Goal: Transaction & Acquisition: Purchase product/service

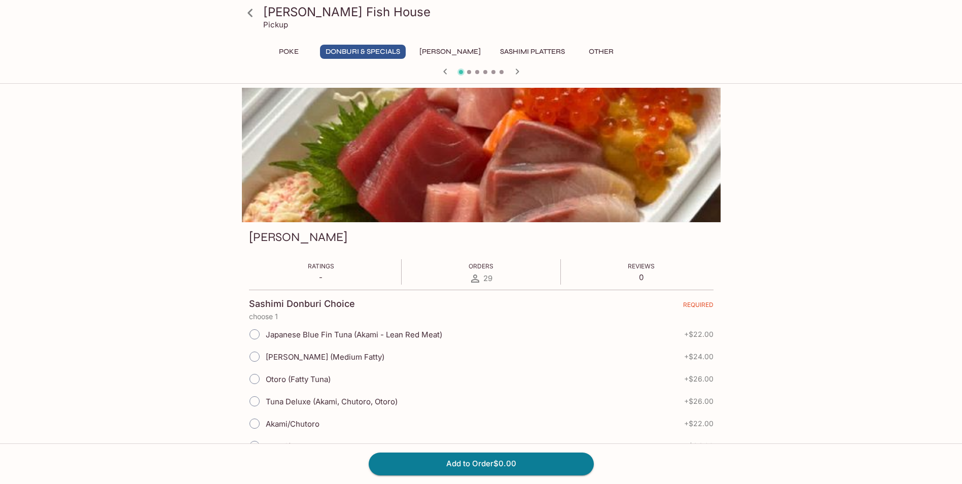
click at [257, 16] on icon at bounding box center [250, 13] width 18 height 18
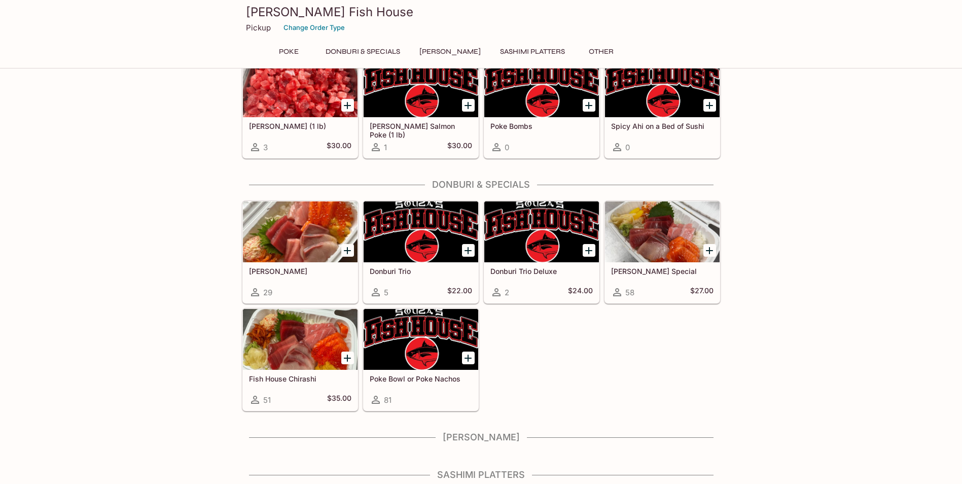
scroll to position [101, 0]
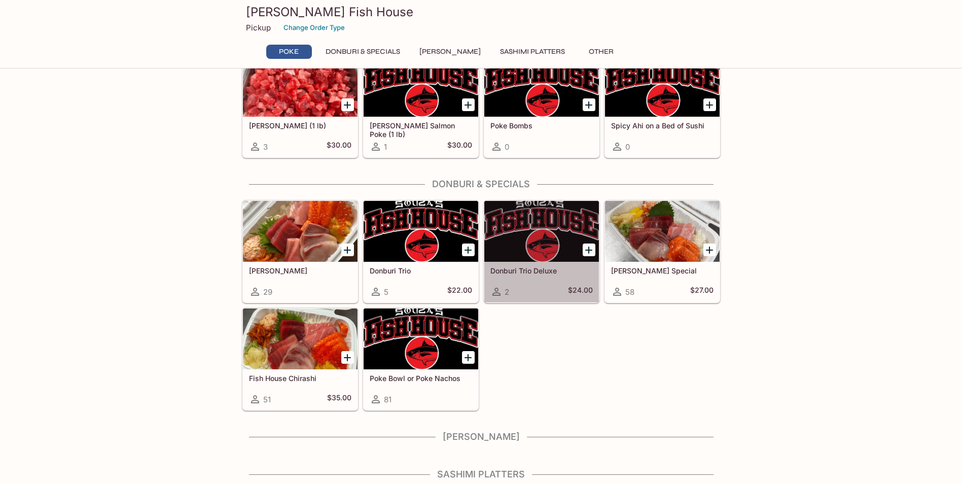
click at [536, 275] on div "Donburi Trio Deluxe 2 $24.00" at bounding box center [541, 282] width 115 height 41
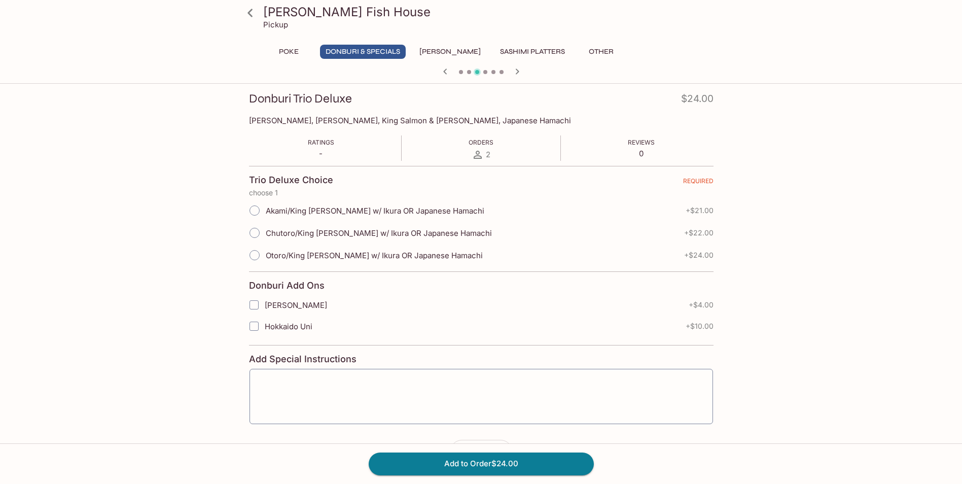
scroll to position [123, 0]
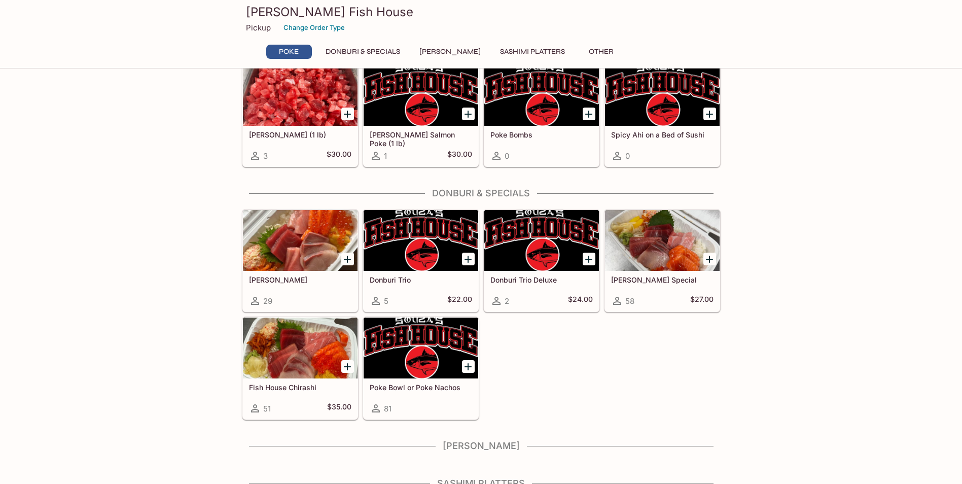
scroll to position [91, 0]
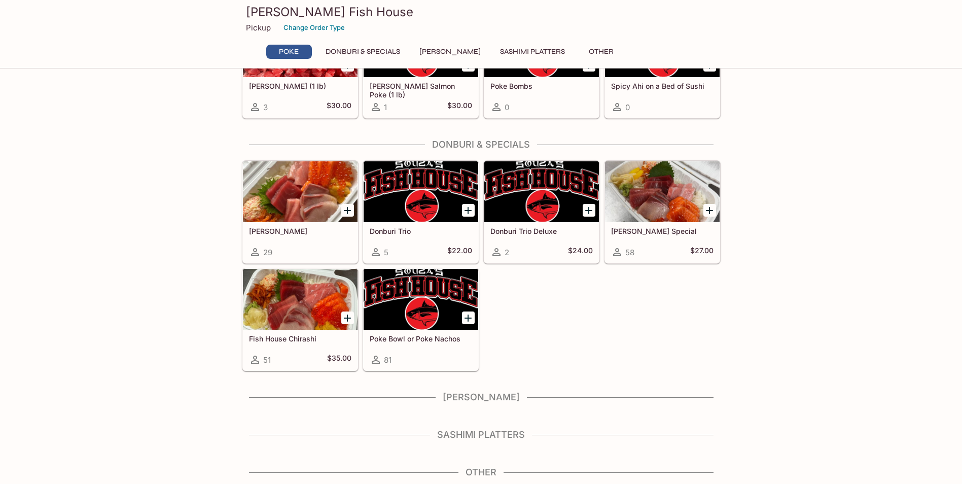
click at [284, 206] on div at bounding box center [300, 191] width 115 height 61
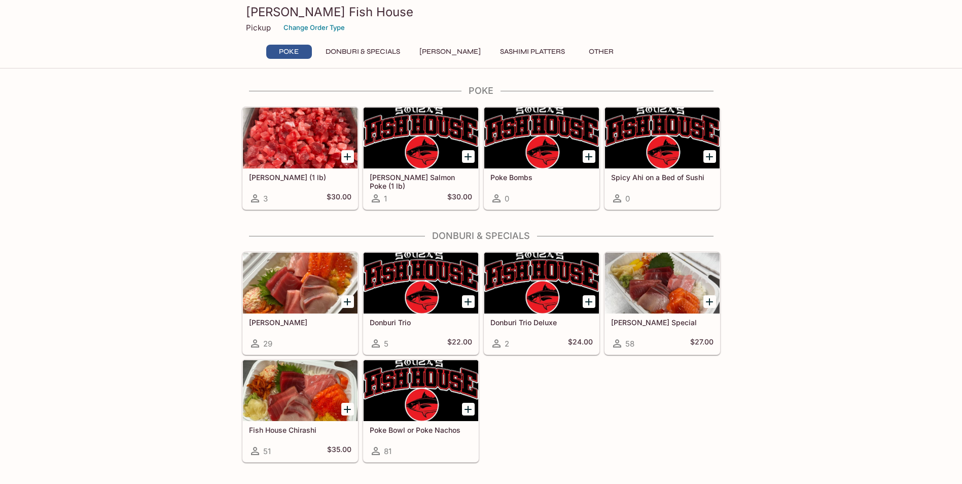
click at [369, 52] on button "Donburi & Specials" at bounding box center [363, 52] width 86 height 14
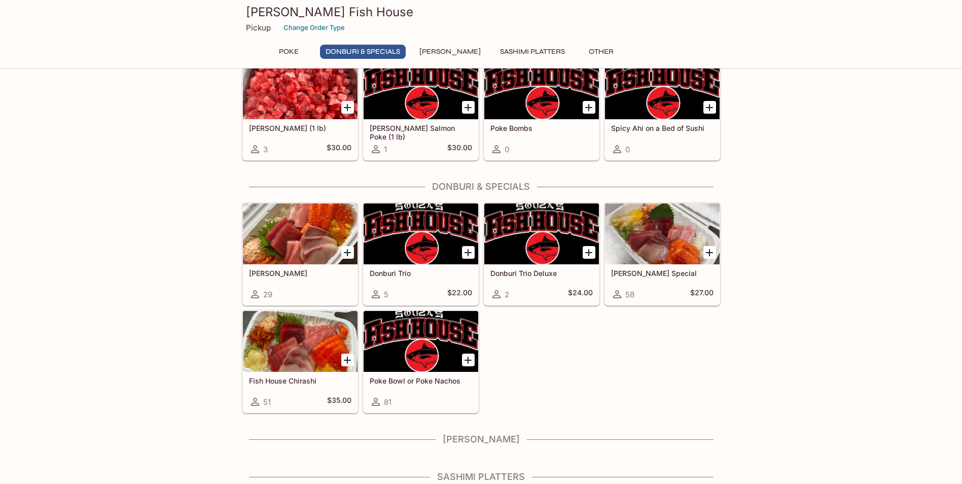
scroll to position [91, 0]
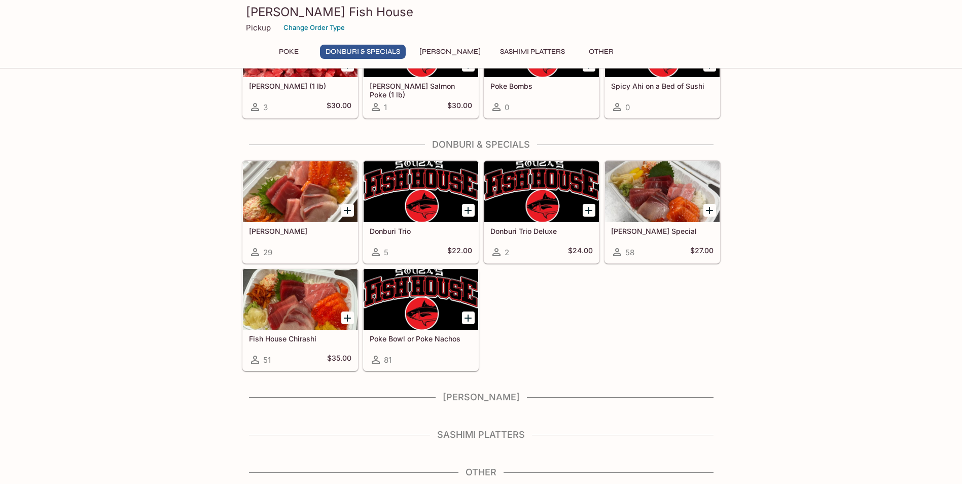
click at [425, 52] on button "[PERSON_NAME]" at bounding box center [450, 52] width 73 height 14
click at [483, 59] on div "Poke Donburi & Specials Sushi Cakes Sashimi Platters Other" at bounding box center [481, 55] width 438 height 20
click at [267, 33] on div "Pickup Change Order Type" at bounding box center [481, 28] width 471 height 16
click at [328, 49] on button "Donburi & Specials" at bounding box center [363, 52] width 86 height 14
click at [310, 229] on h5 "[PERSON_NAME]" at bounding box center [300, 231] width 102 height 9
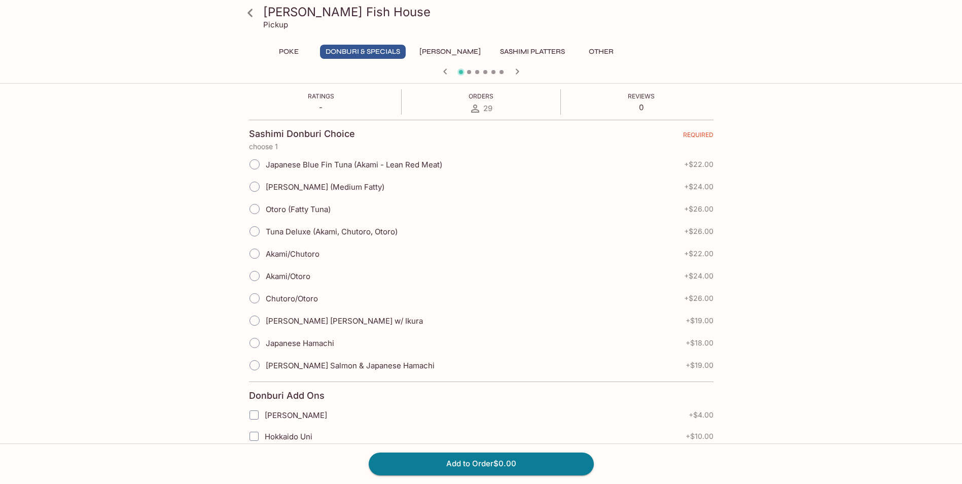
scroll to position [152, 0]
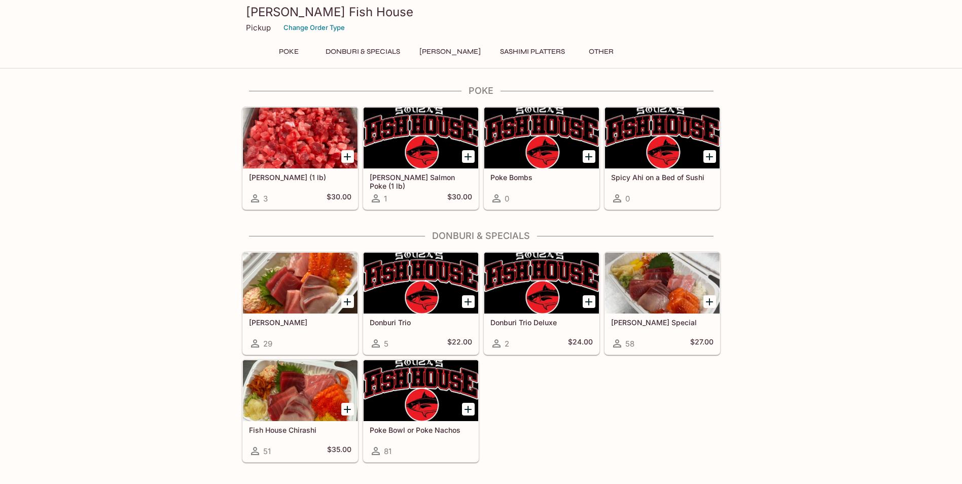
scroll to position [91, 0]
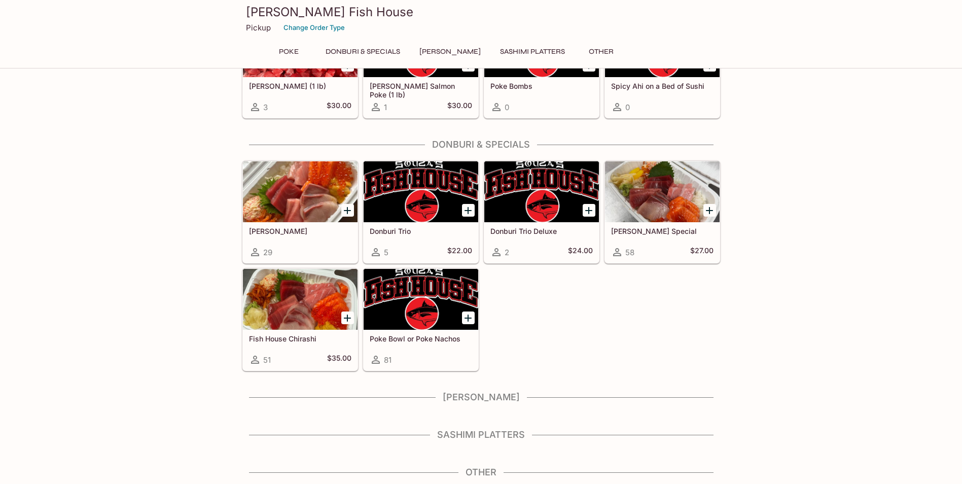
click at [648, 234] on h5 "[PERSON_NAME] Special" at bounding box center [662, 231] width 102 height 9
